Goal: Information Seeking & Learning: Learn about a topic

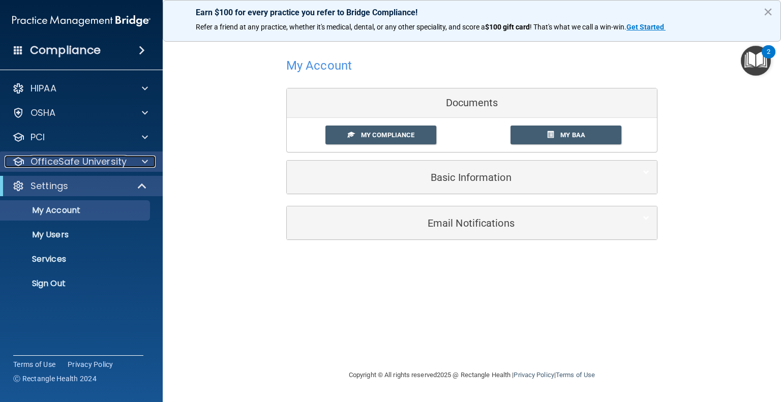
click at [147, 160] on span at bounding box center [145, 162] width 6 height 12
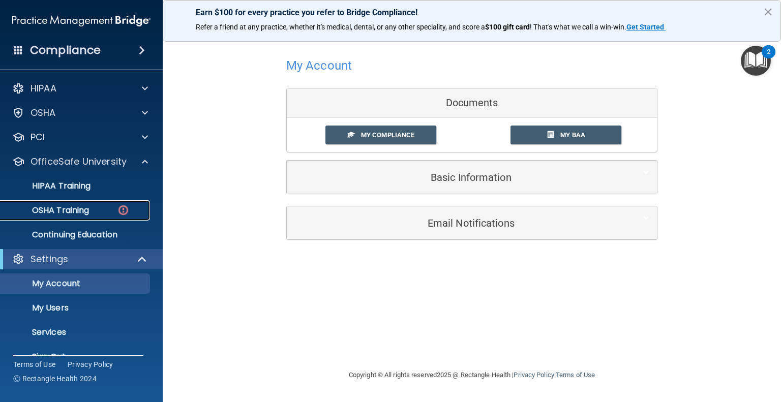
click at [119, 209] on img at bounding box center [123, 210] width 13 height 13
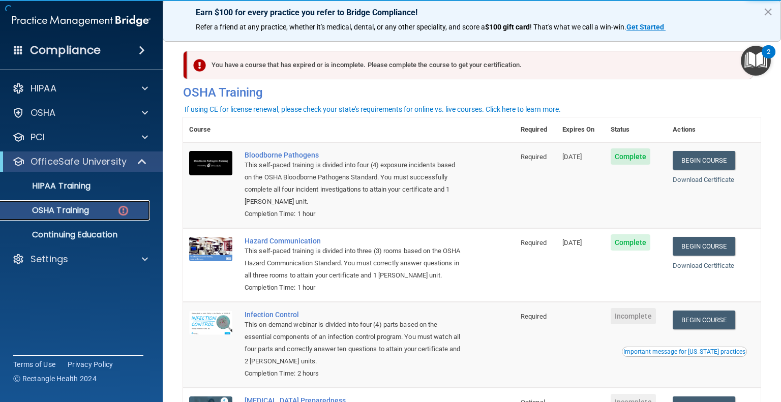
scroll to position [126, 0]
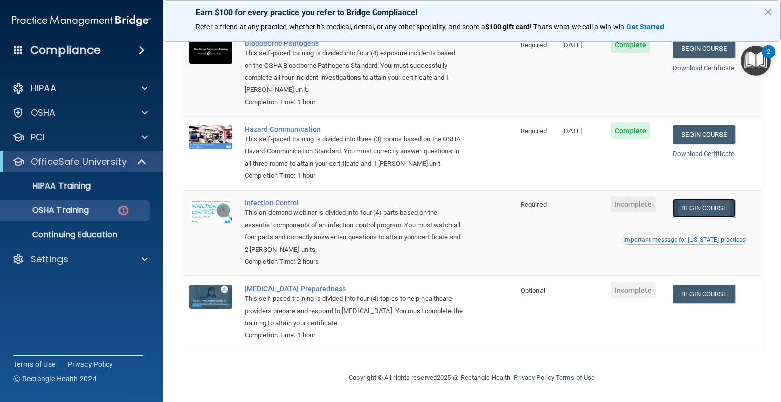
click at [711, 205] on link "Begin Course" at bounding box center [704, 208] width 62 height 19
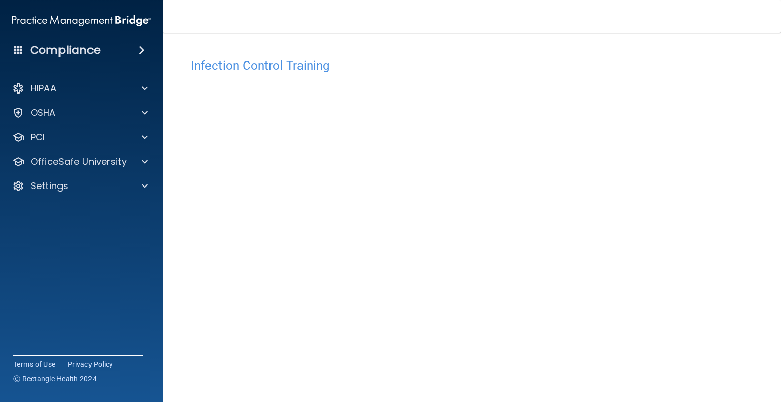
scroll to position [33, 0]
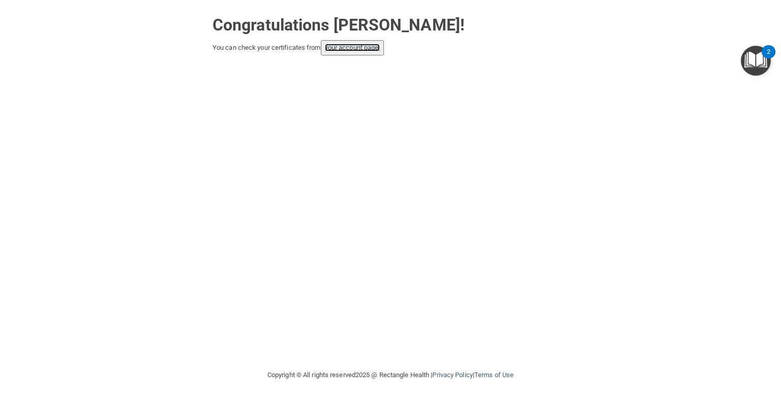
click at [374, 48] on link "your account page!" at bounding box center [352, 48] width 55 height 8
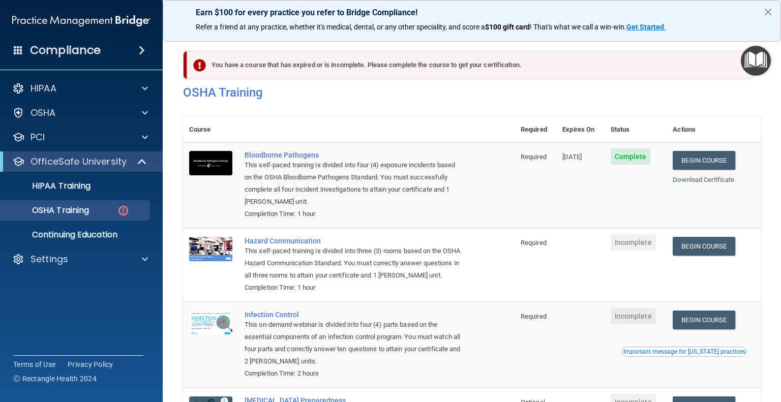
scroll to position [126, 0]
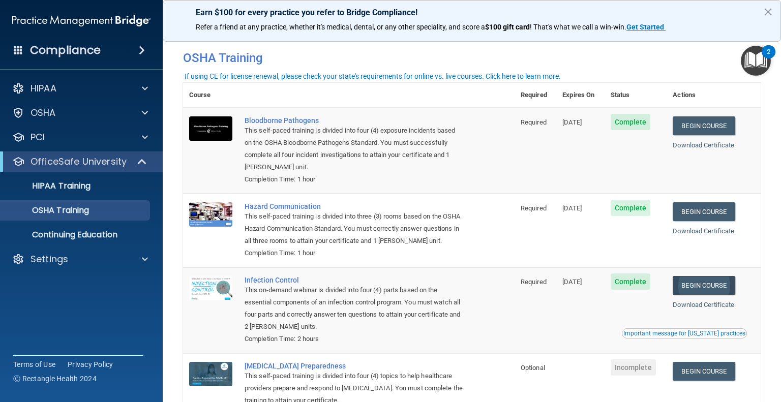
scroll to position [97, 0]
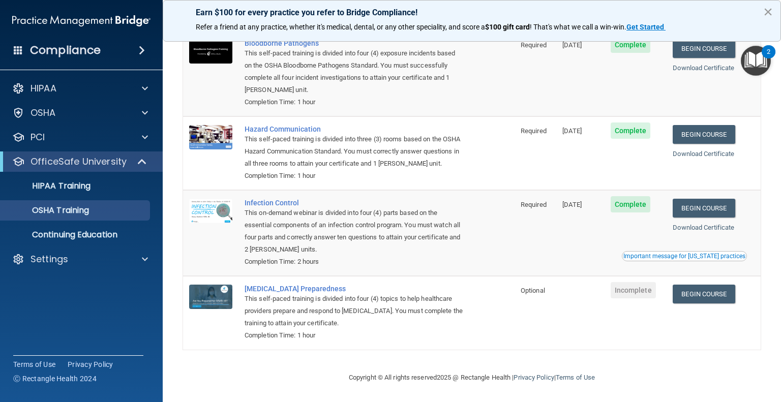
click at [769, 14] on button "×" at bounding box center [768, 12] width 10 height 16
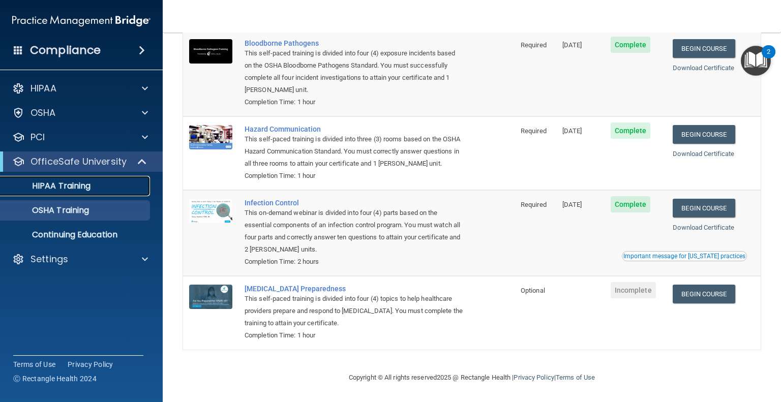
click at [74, 189] on p "HIPAA Training" at bounding box center [49, 186] width 84 height 10
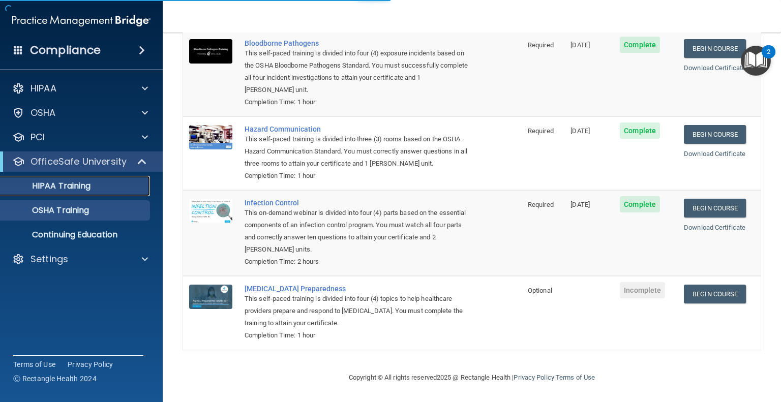
scroll to position [292, 0]
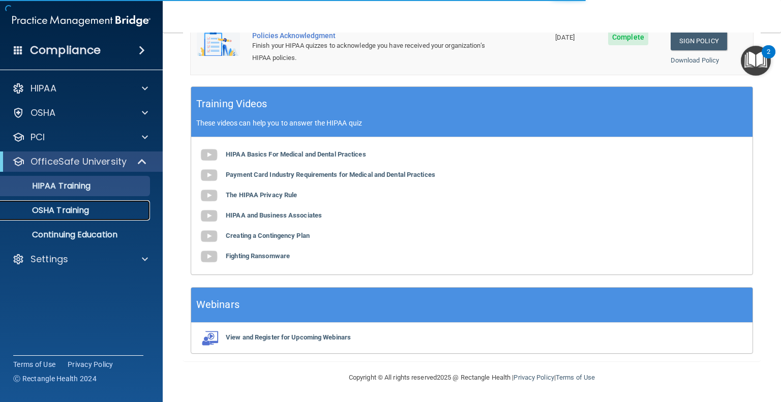
click at [81, 219] on link "OSHA Training" at bounding box center [70, 210] width 160 height 20
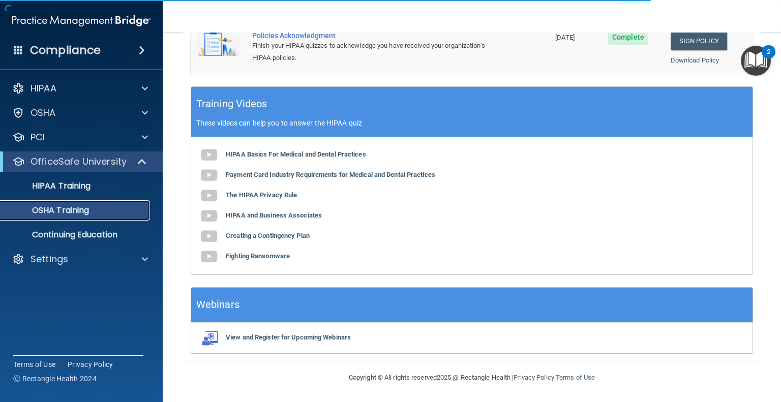
scroll to position [97, 0]
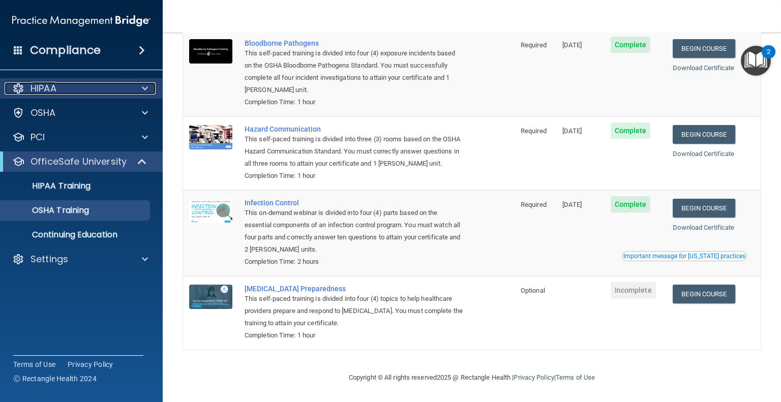
click at [145, 87] on span at bounding box center [145, 88] width 6 height 12
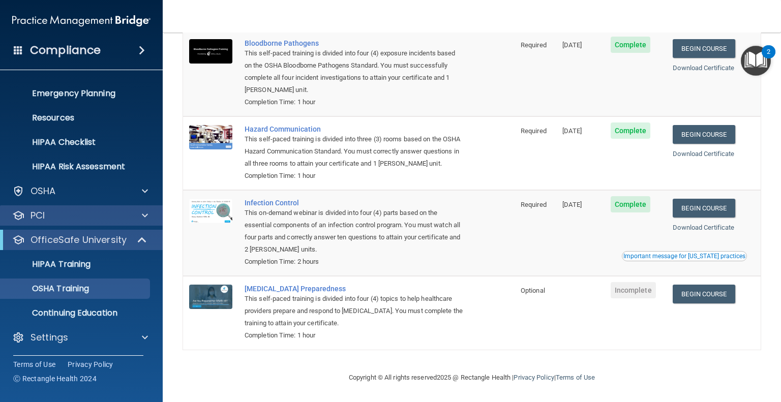
scroll to position [93, 0]
click at [97, 46] on h4 "Compliance" at bounding box center [65, 50] width 71 height 14
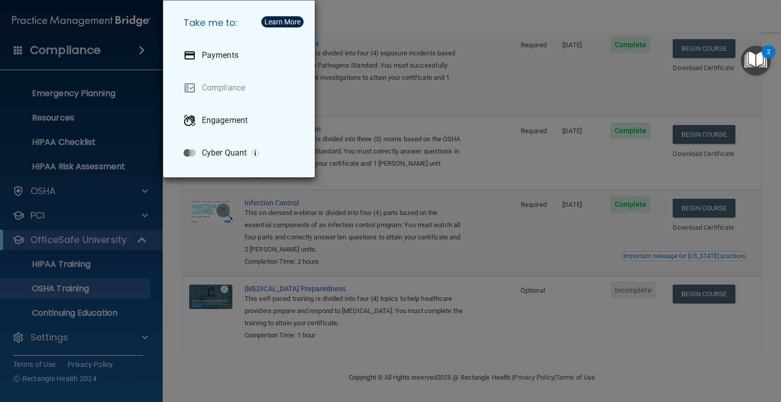
click at [273, 226] on div "Take me to: Payments Compliance Engagement Cyber Quant" at bounding box center [390, 201] width 781 height 402
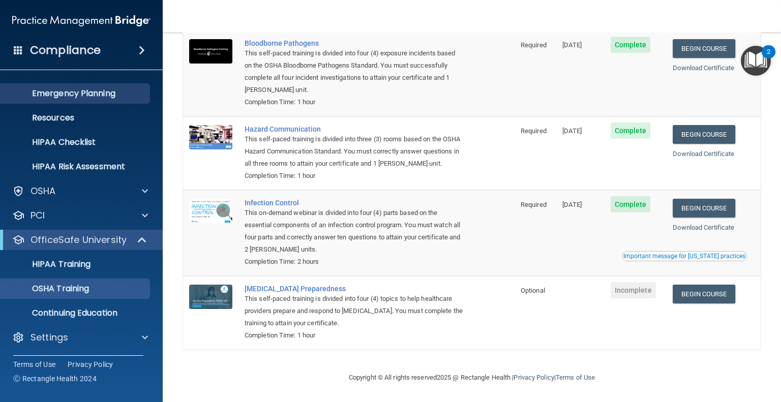
scroll to position [0, 0]
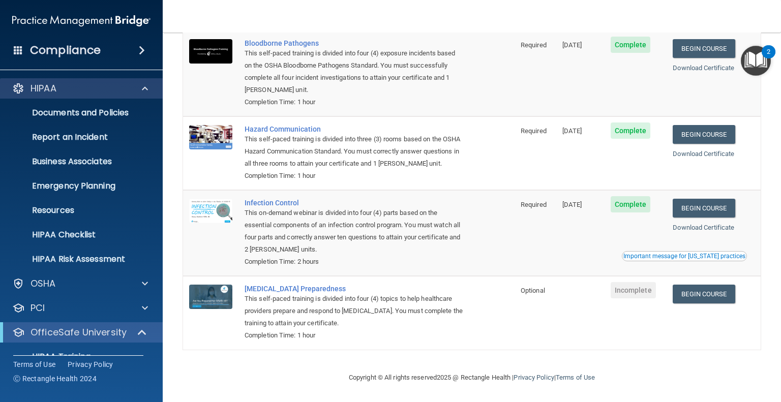
click at [73, 95] on div "HIPAA" at bounding box center [81, 88] width 163 height 20
click at [145, 93] on span at bounding box center [145, 88] width 6 height 12
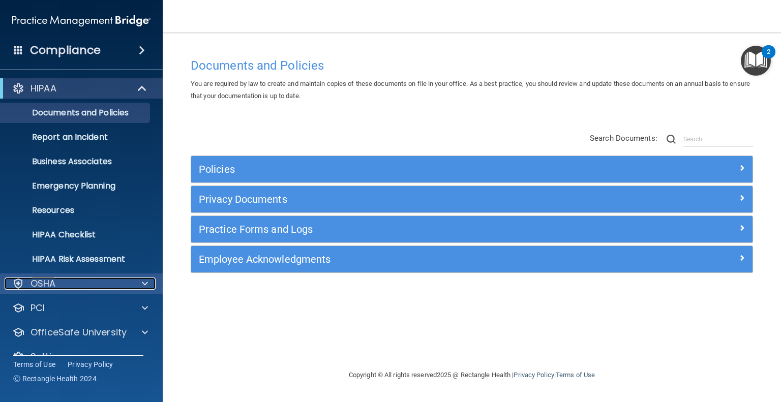
click at [127, 286] on div "OSHA" at bounding box center [68, 284] width 126 height 12
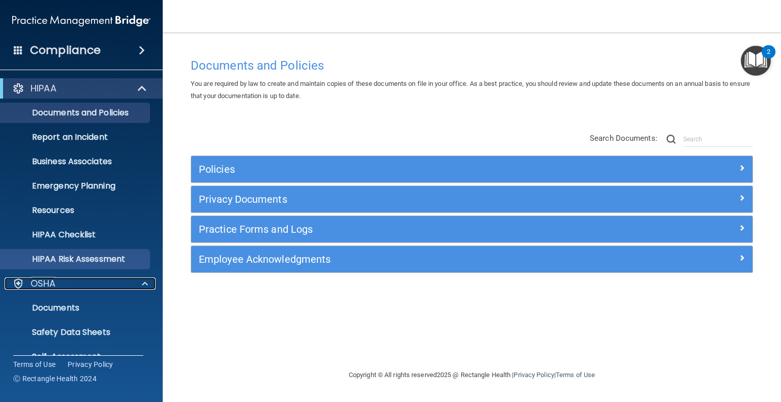
scroll to position [141, 0]
